Goal: Task Accomplishment & Management: Manage account settings

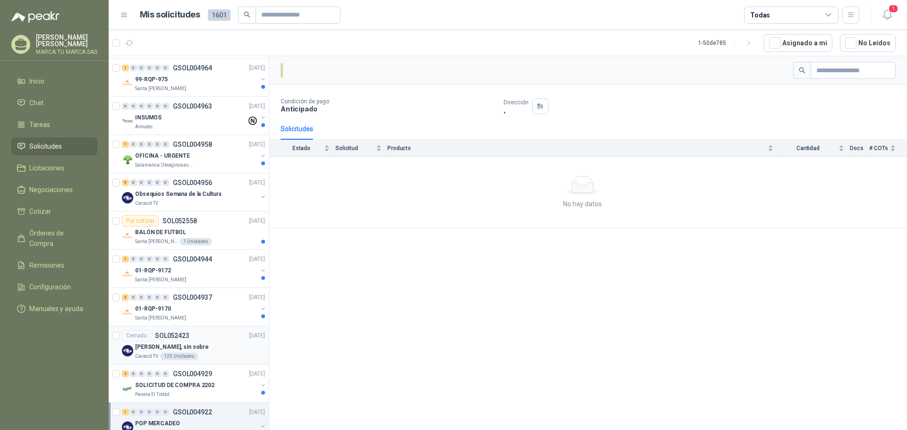
scroll to position [283, 0]
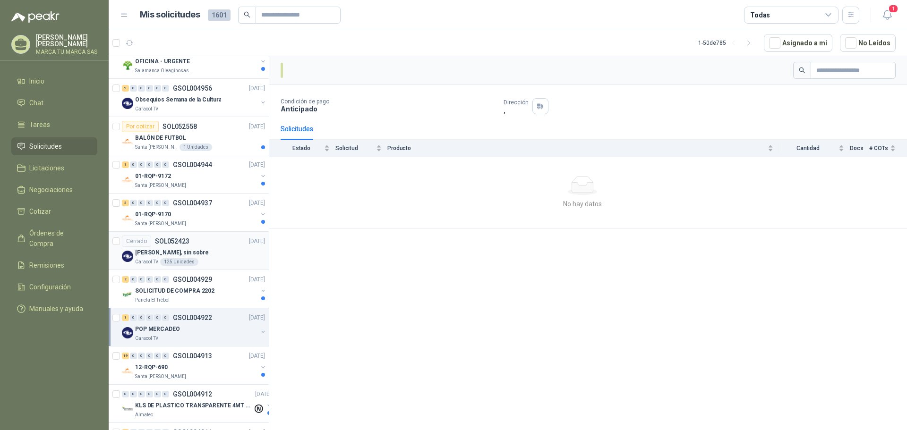
click at [218, 257] on div "[PERSON_NAME], sin sobre" at bounding box center [200, 252] width 130 height 11
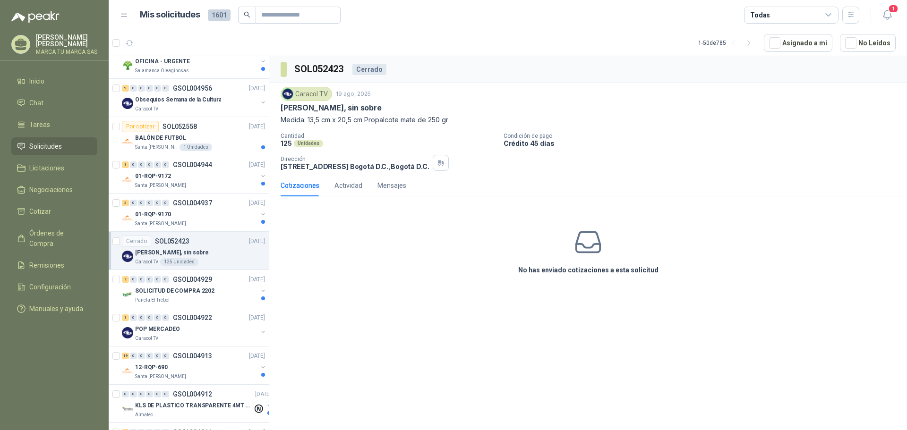
drag, startPoint x: 390, startPoint y: 109, endPoint x: 281, endPoint y: 105, distance: 109.6
click at [281, 105] on div "[PERSON_NAME], sin sobre" at bounding box center [587, 108] width 615 height 10
copy p "[PERSON_NAME], sin sobre"
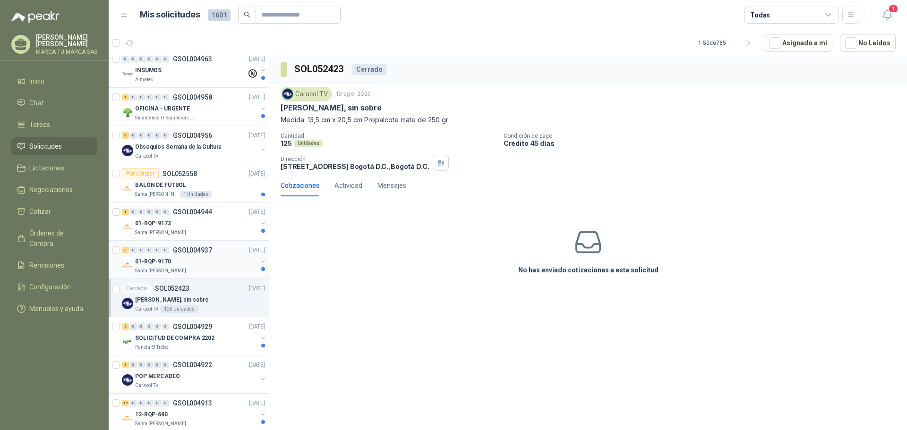
scroll to position [142, 0]
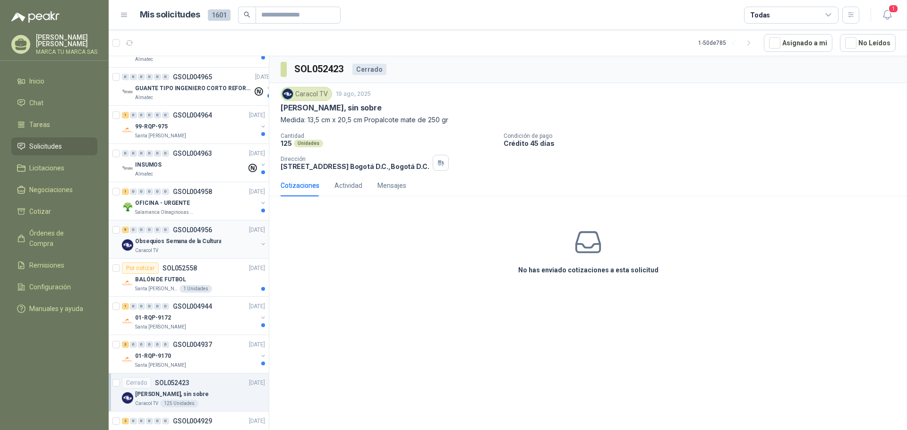
click at [221, 239] on div "Obsequios Semana de la Cultura" at bounding box center [196, 241] width 122 height 11
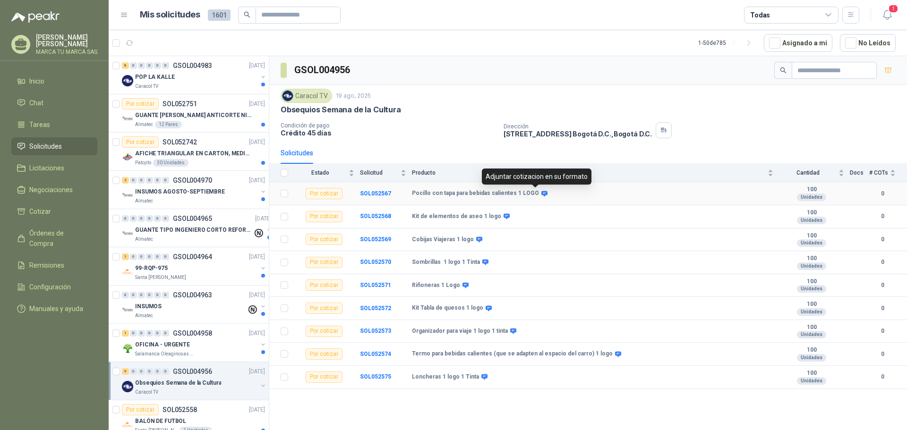
click at [541, 194] on icon at bounding box center [544, 193] width 7 height 7
click at [541, 194] on icon at bounding box center [544, 194] width 6 height 6
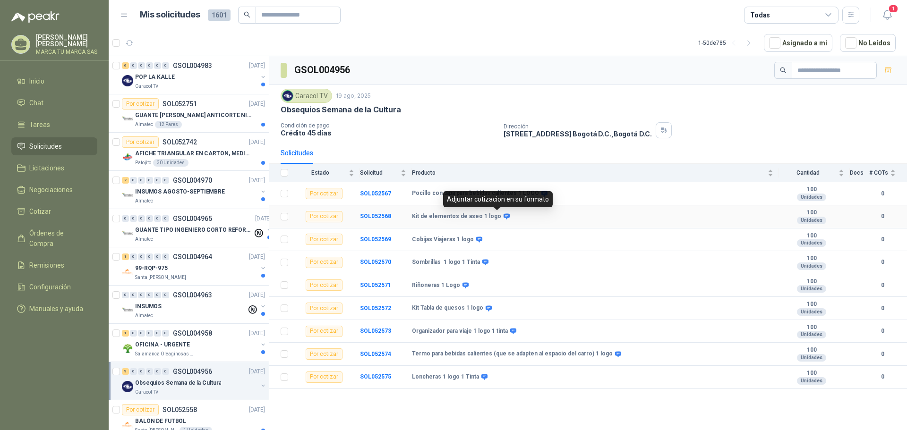
click at [503, 217] on icon at bounding box center [506, 217] width 6 height 6
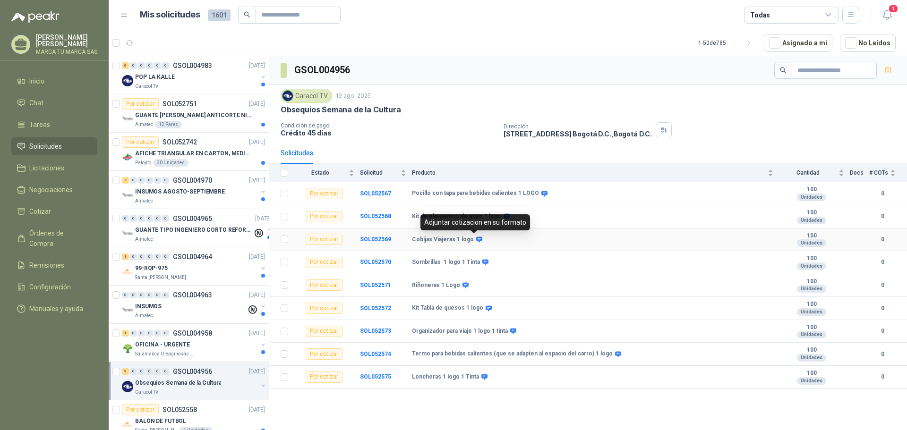
click at [476, 240] on icon at bounding box center [479, 240] width 6 height 6
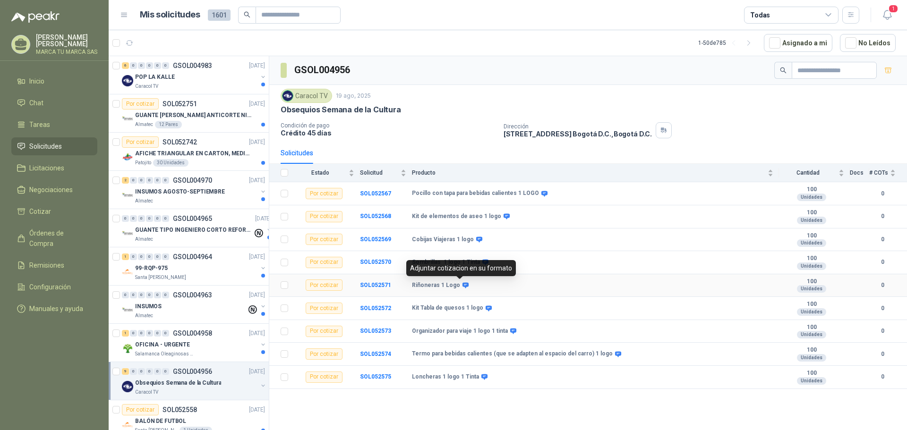
click at [463, 284] on icon at bounding box center [465, 285] width 6 height 6
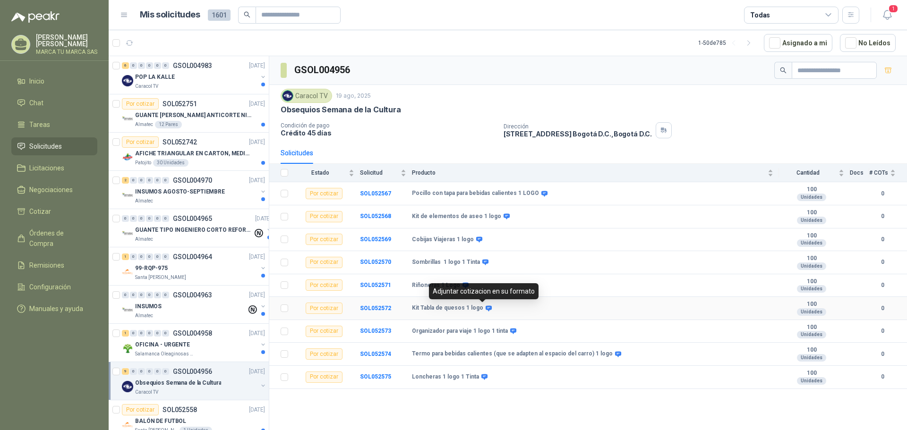
click at [486, 307] on icon at bounding box center [488, 308] width 6 height 6
click at [509, 330] on icon at bounding box center [512, 331] width 7 height 7
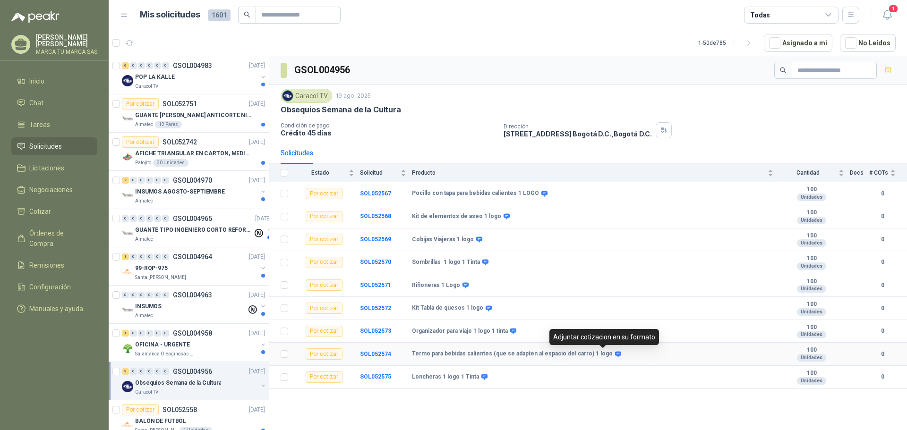
click at [615, 355] on icon at bounding box center [618, 354] width 6 height 6
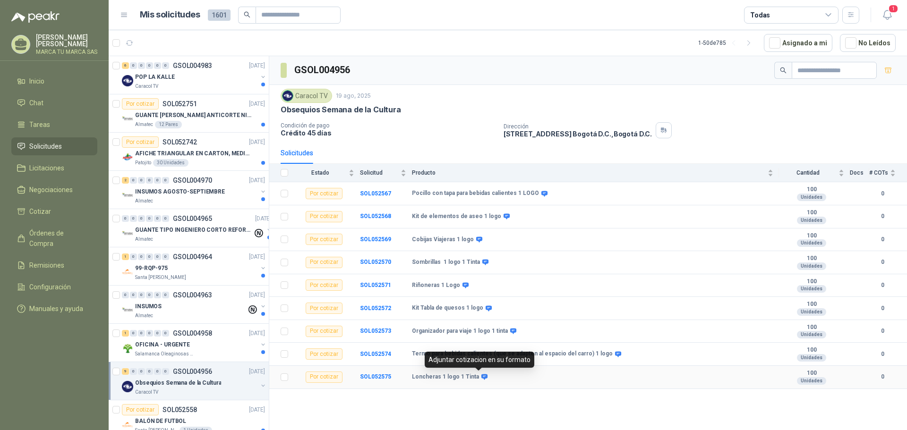
click at [481, 376] on icon at bounding box center [484, 377] width 6 height 6
click at [193, 82] on div "POP LA KALLE" at bounding box center [196, 76] width 122 height 11
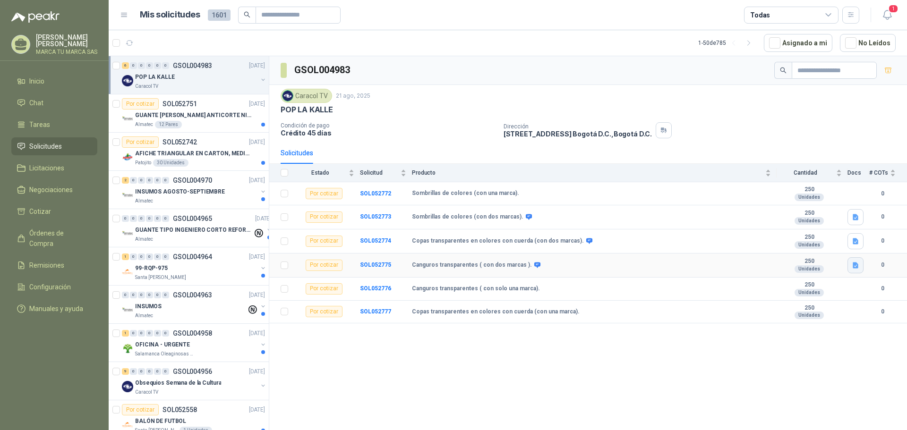
click at [855, 267] on icon "button" at bounding box center [855, 266] width 8 height 8
click at [842, 246] on button "POP VARIOS LA KALLE.docx" at bounding box center [811, 244] width 91 height 10
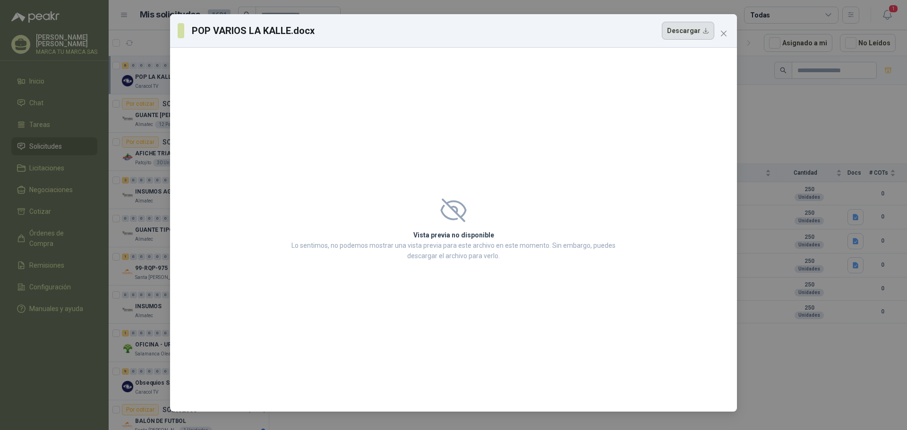
click at [695, 22] on button "Descargar" at bounding box center [688, 31] width 52 height 18
click at [721, 32] on icon "close" at bounding box center [724, 34] width 8 height 8
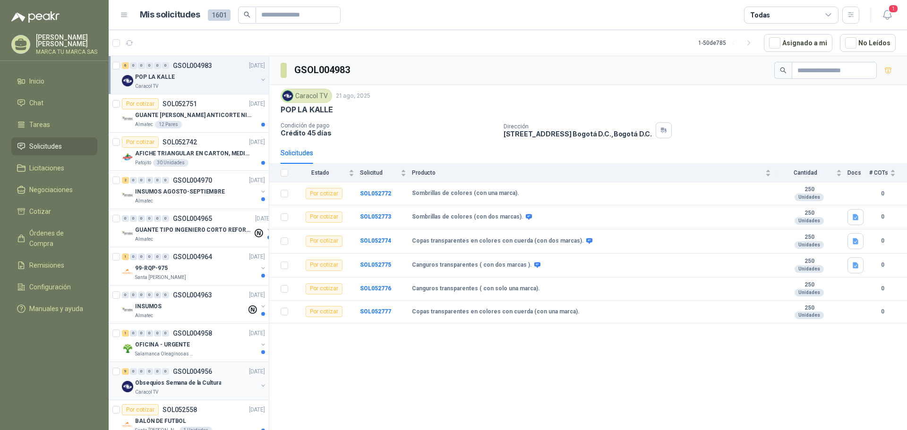
click at [195, 385] on p "Obsequios Semana de la Cultura" at bounding box center [178, 383] width 86 height 9
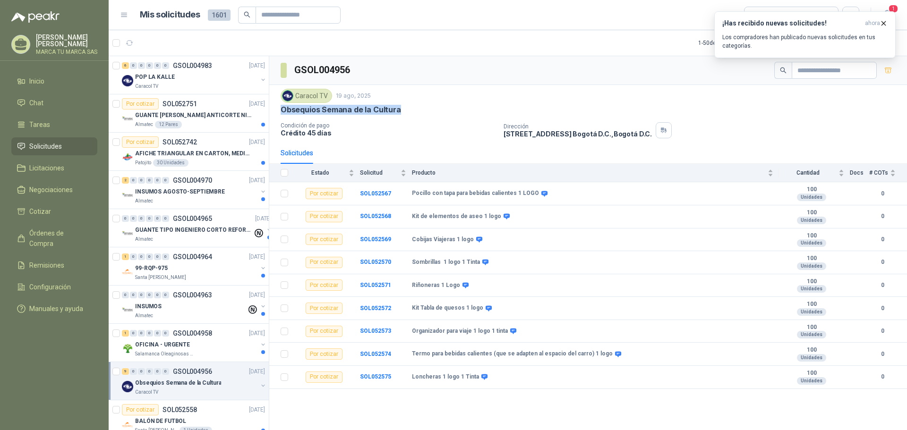
drag, startPoint x: 409, startPoint y: 110, endPoint x: 283, endPoint y: 114, distance: 126.1
click at [283, 114] on div "Obsequios Semana de la Cultura" at bounding box center [587, 110] width 615 height 10
copy p "Obsequios Semana de la Cultura"
click at [189, 68] on p "GSOL004983" at bounding box center [192, 65] width 39 height 7
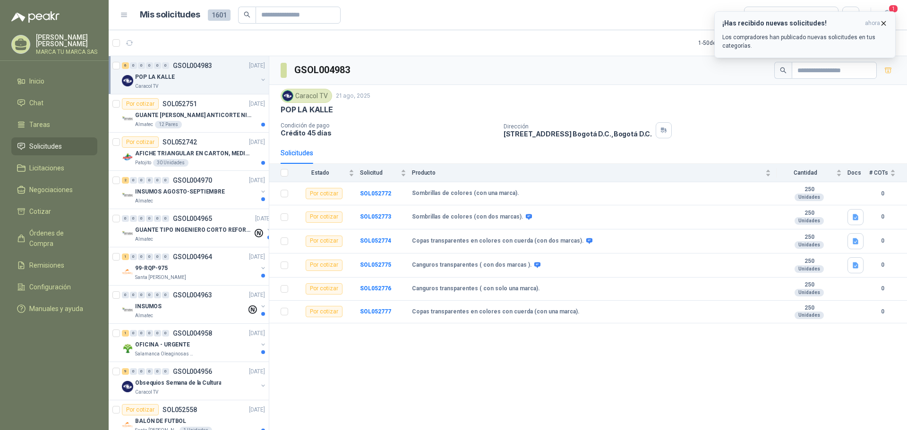
click at [882, 20] on icon "button" at bounding box center [883, 23] width 8 height 8
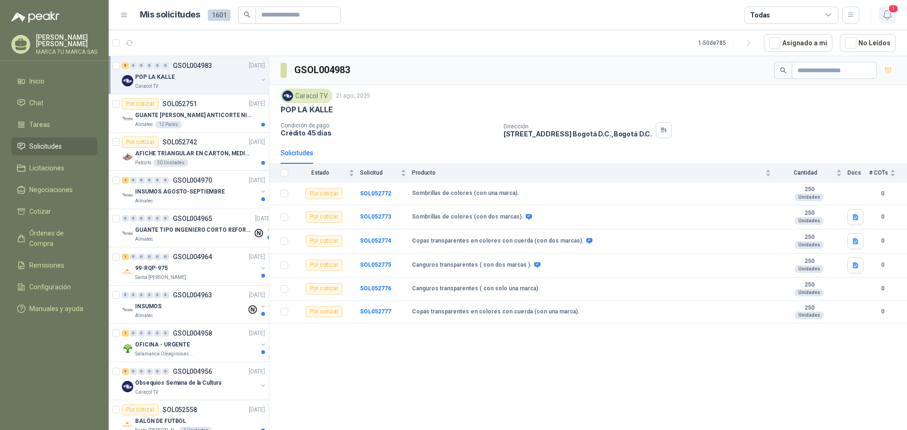
click at [891, 6] on span "1" at bounding box center [893, 8] width 10 height 9
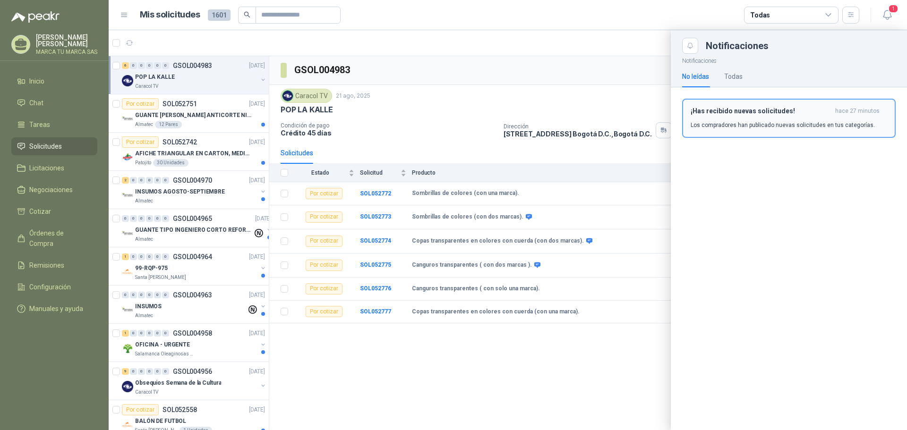
click at [768, 115] on div "¡Has recibido nuevas solicitudes! hace 27 minutos Los compradores han publicado…" at bounding box center [788, 118] width 196 height 22
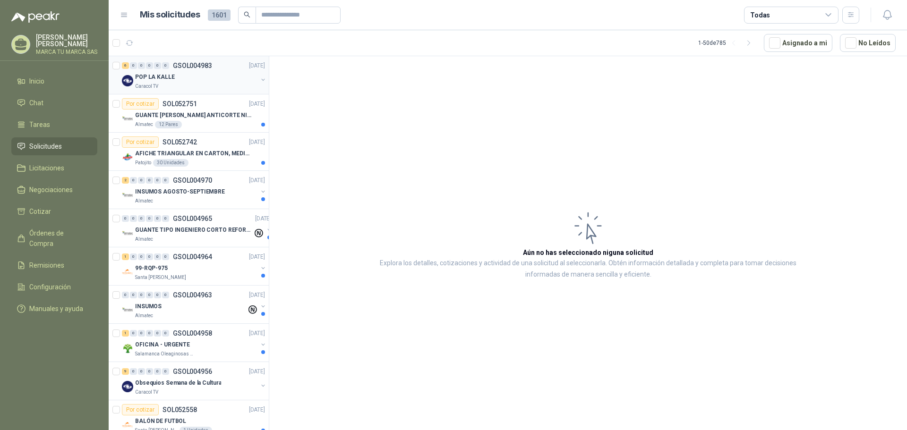
click at [183, 82] on div "POP LA KALLE" at bounding box center [196, 76] width 122 height 11
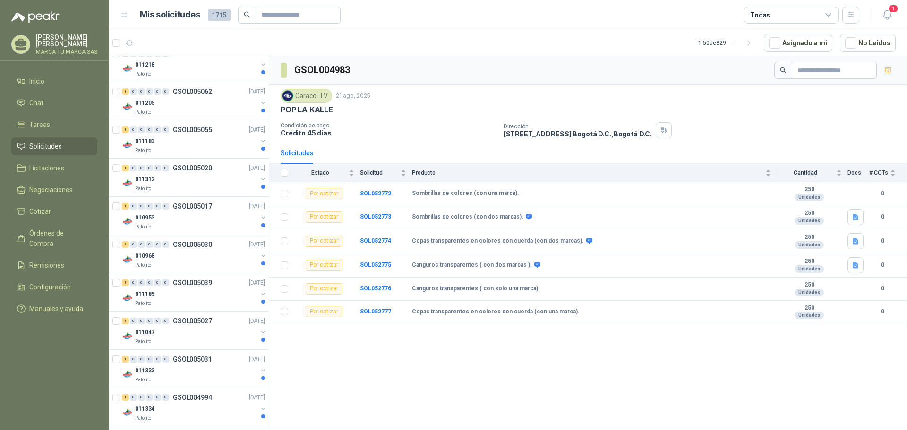
scroll to position [472, 0]
click at [186, 297] on div "011334" at bounding box center [196, 293] width 122 height 11
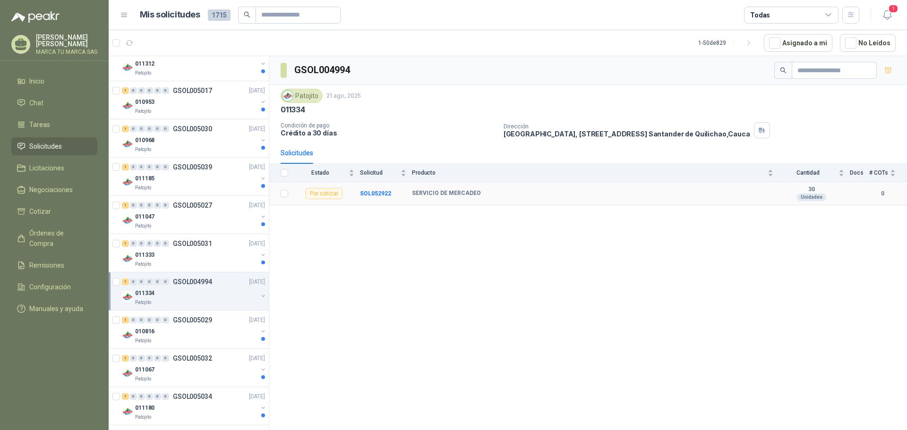
click at [576, 199] on td "SERVICIO DE MERCADEO" at bounding box center [595, 193] width 367 height 23
click at [172, 264] on div "Patojito" at bounding box center [196, 265] width 122 height 8
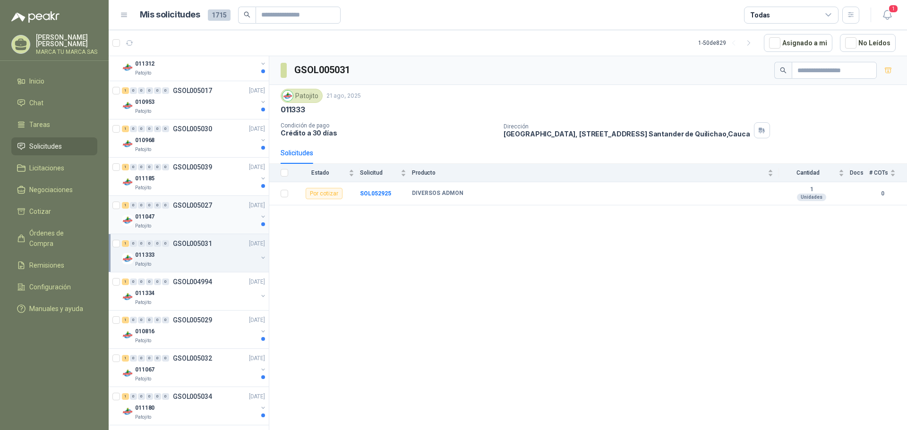
click at [184, 217] on div "011047" at bounding box center [196, 216] width 122 height 11
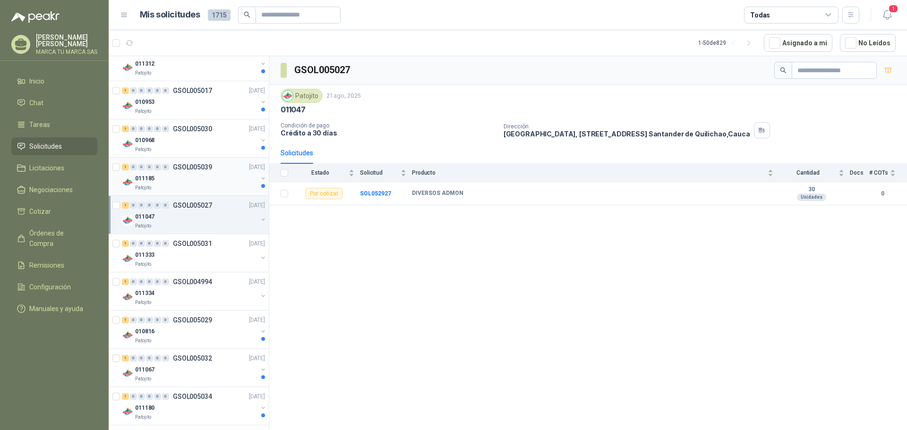
click at [198, 178] on div "011185" at bounding box center [196, 178] width 122 height 11
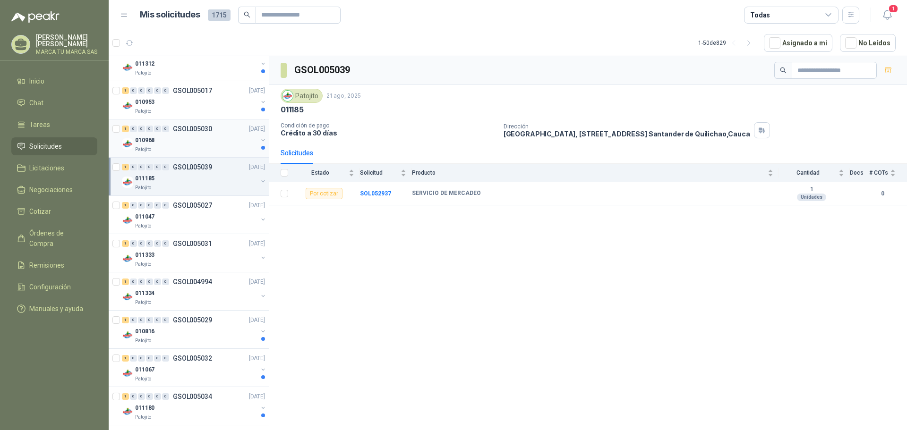
click at [193, 146] on div "Patojito" at bounding box center [196, 150] width 122 height 8
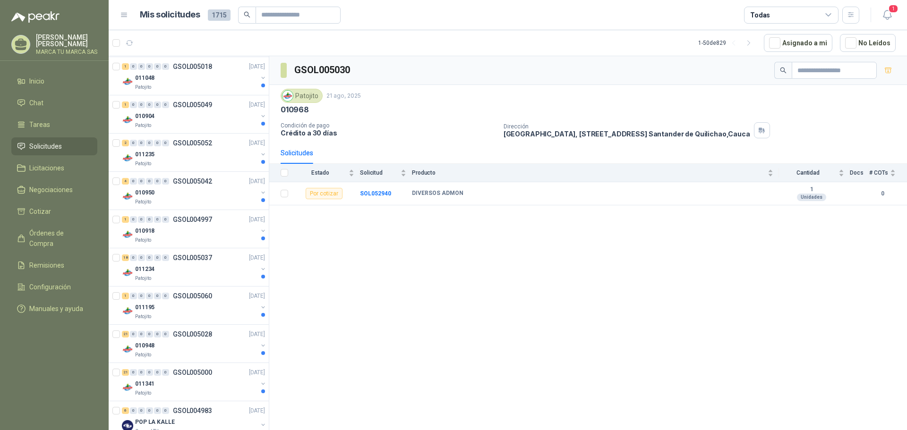
scroll to position [1417, 0]
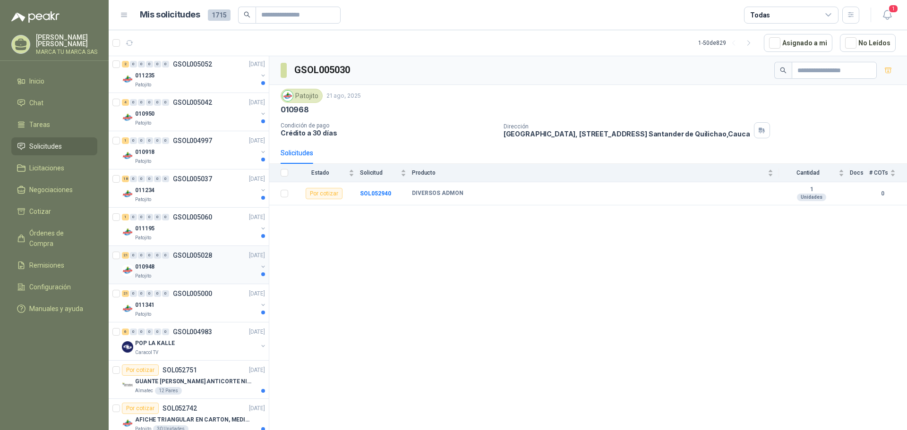
click at [198, 275] on div "Patojito" at bounding box center [196, 276] width 122 height 8
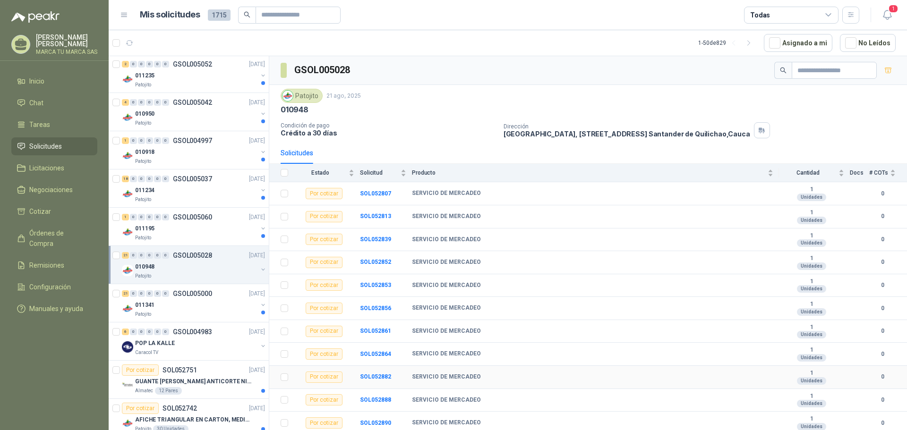
scroll to position [231, 0]
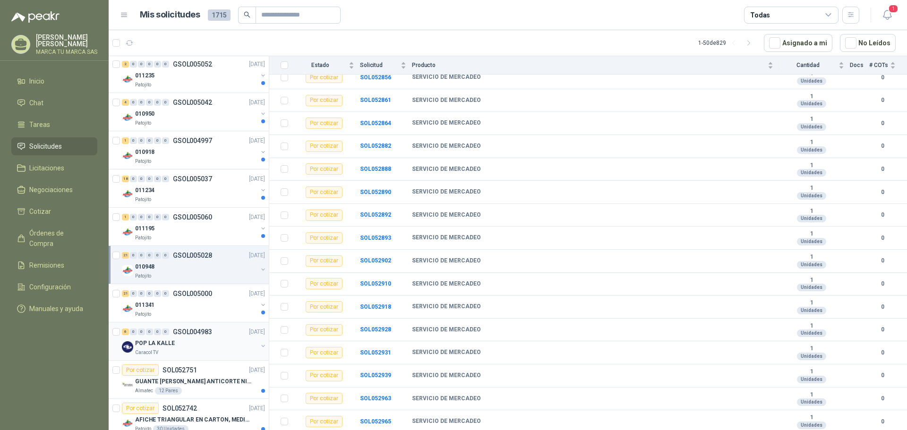
click at [188, 347] on div "POP LA KALLE" at bounding box center [196, 343] width 122 height 11
